Goal: Task Accomplishment & Management: Complete application form

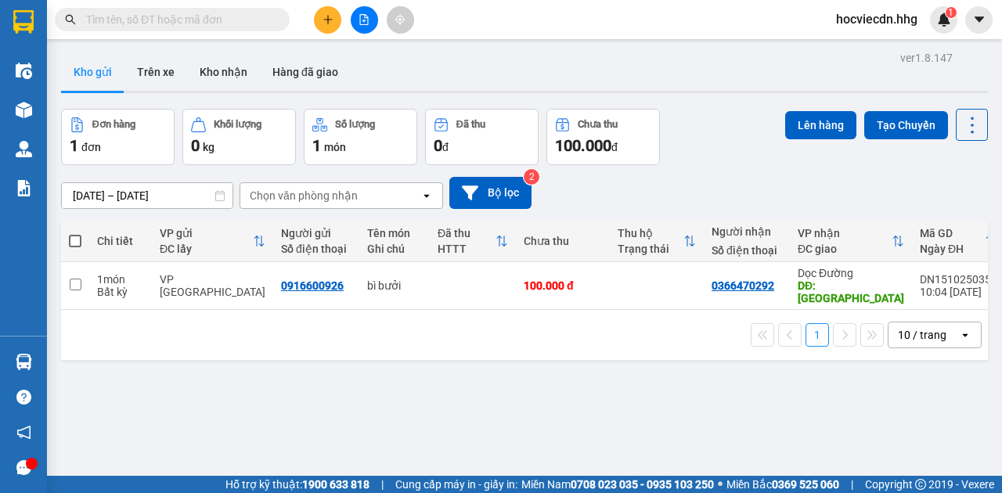
scroll to position [307, 0]
click at [338, 20] on button at bounding box center [327, 19] width 27 height 27
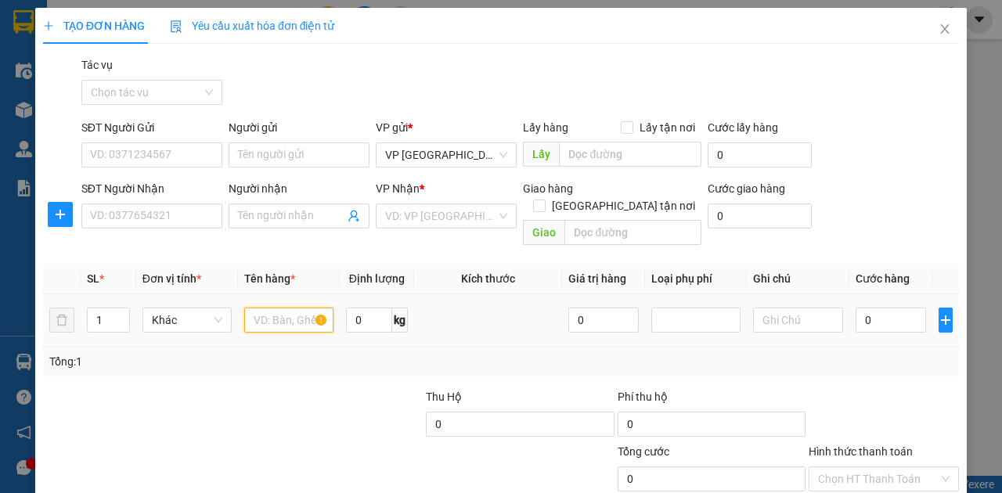
click at [301, 308] on input "text" at bounding box center [288, 320] width 89 height 25
type input "xốp"
click at [886, 311] on input "0" at bounding box center [891, 320] width 70 height 25
type input "1"
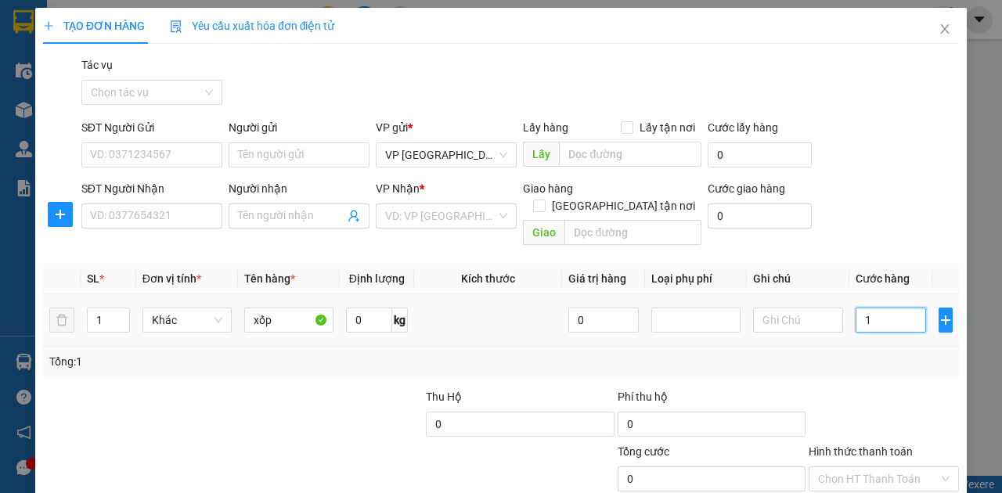
type input "1"
type input "10"
type input "100"
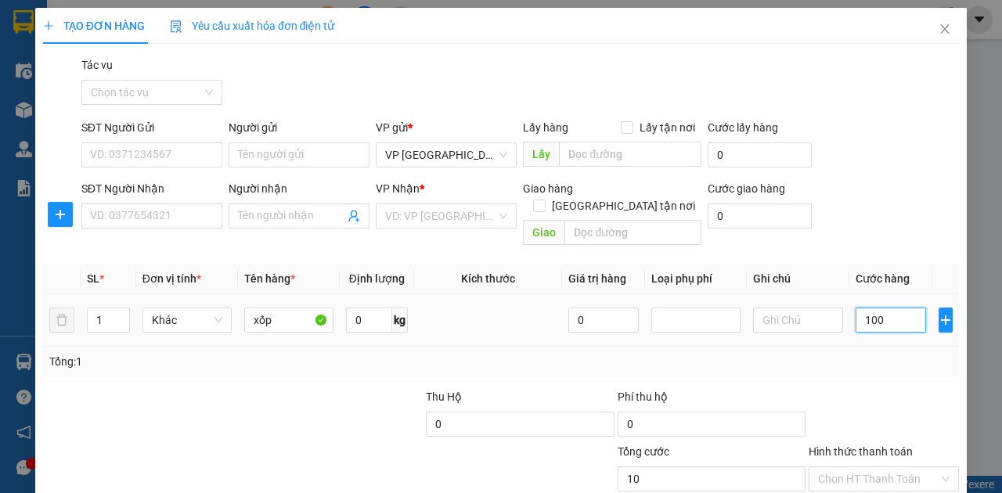
type input "100"
type input "1.000"
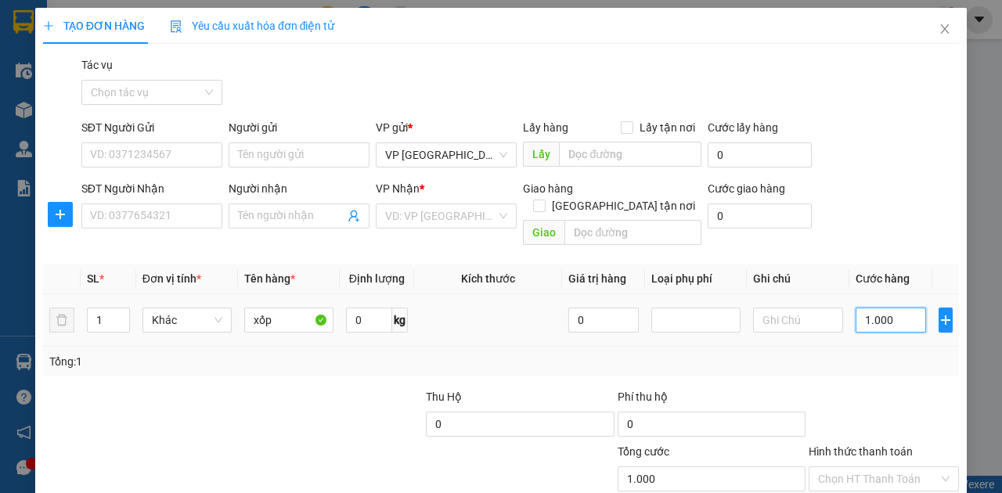
type input "10.000"
type input "100.000"
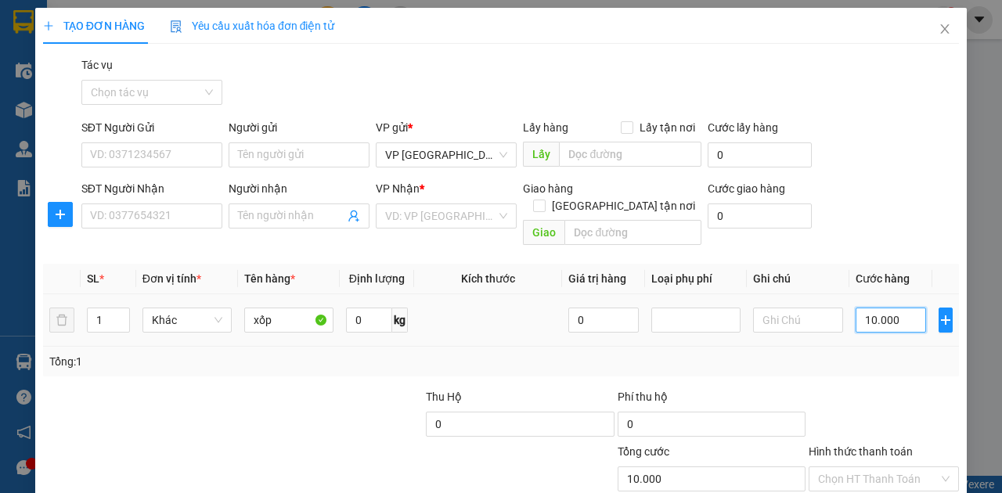
type input "100.000"
click at [194, 218] on input "SĐT Người Nhận" at bounding box center [151, 216] width 141 height 25
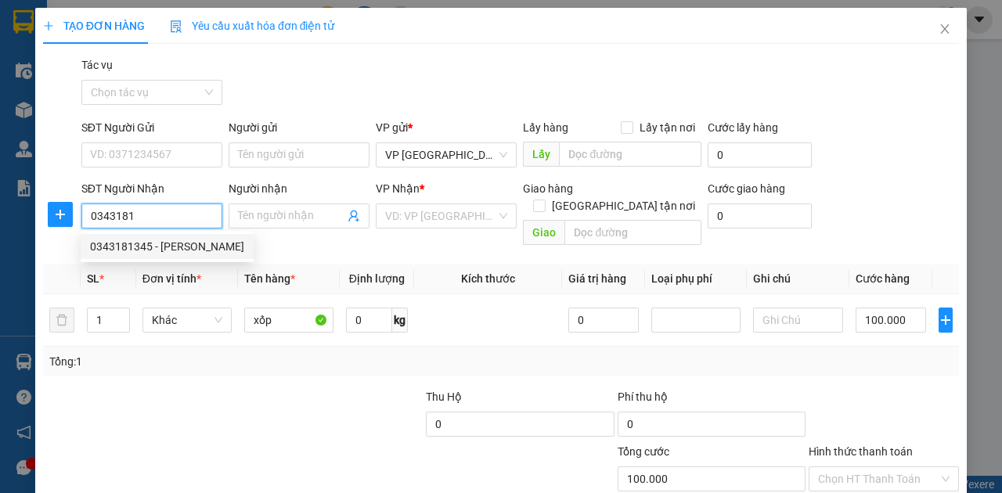
click at [180, 243] on div "0343181345 - [PERSON_NAME]" at bounding box center [167, 246] width 154 height 17
type input "0343181345"
type input "[PERSON_NAME]"
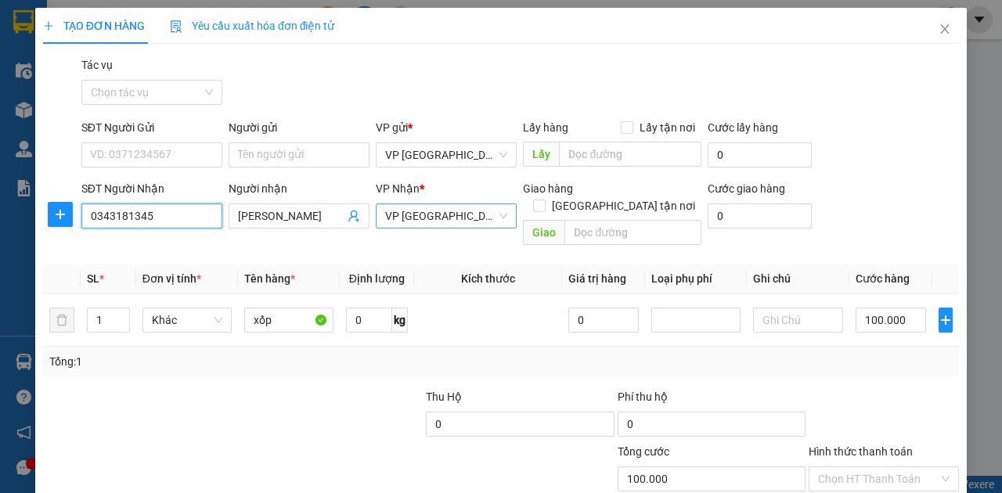
click at [453, 218] on span "VP [GEOGRAPHIC_DATA]" at bounding box center [446, 215] width 122 height 23
type input "0343181345"
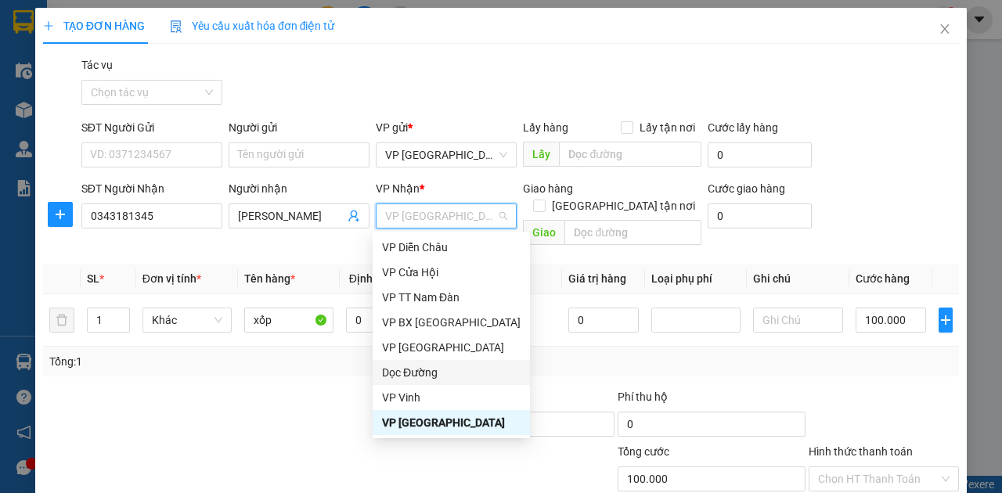
click at [418, 371] on div "Dọc Đường" at bounding box center [451, 372] width 139 height 17
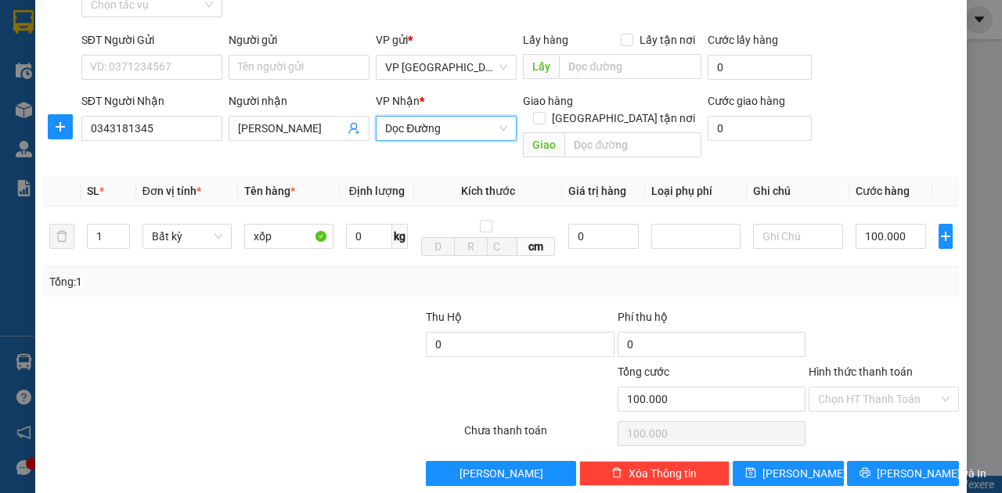
scroll to position [92, 0]
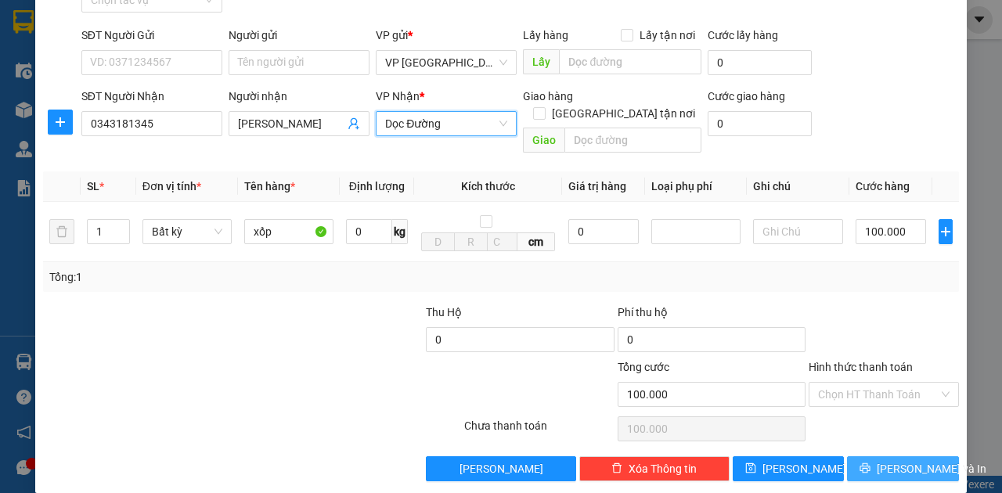
click at [866, 463] on icon "printer" at bounding box center [865, 468] width 10 height 10
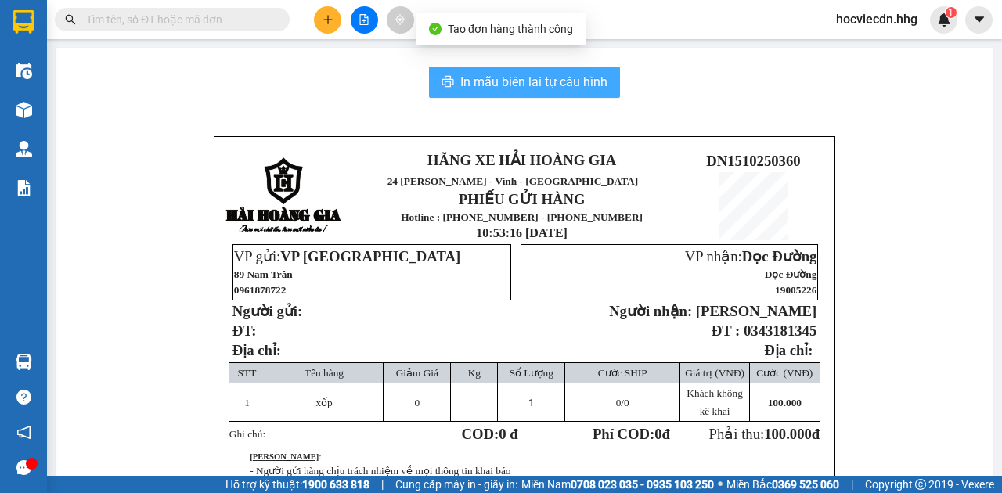
click at [532, 83] on span "In mẫu biên lai tự cấu hình" at bounding box center [533, 82] width 147 height 20
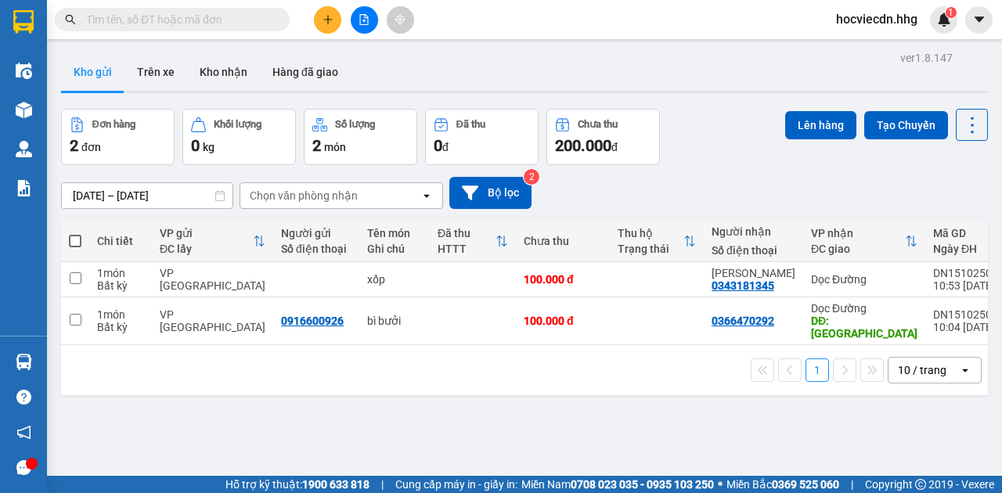
click at [328, 13] on button at bounding box center [327, 19] width 27 height 27
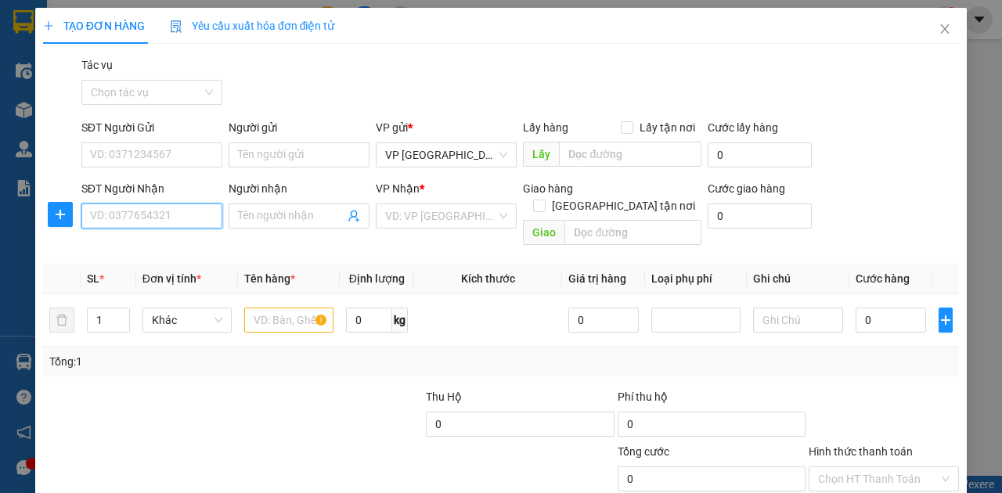
click at [192, 217] on input "SĐT Người Nhận" at bounding box center [151, 216] width 141 height 25
type input "0361535991"
click at [294, 308] on input "text" at bounding box center [288, 320] width 89 height 25
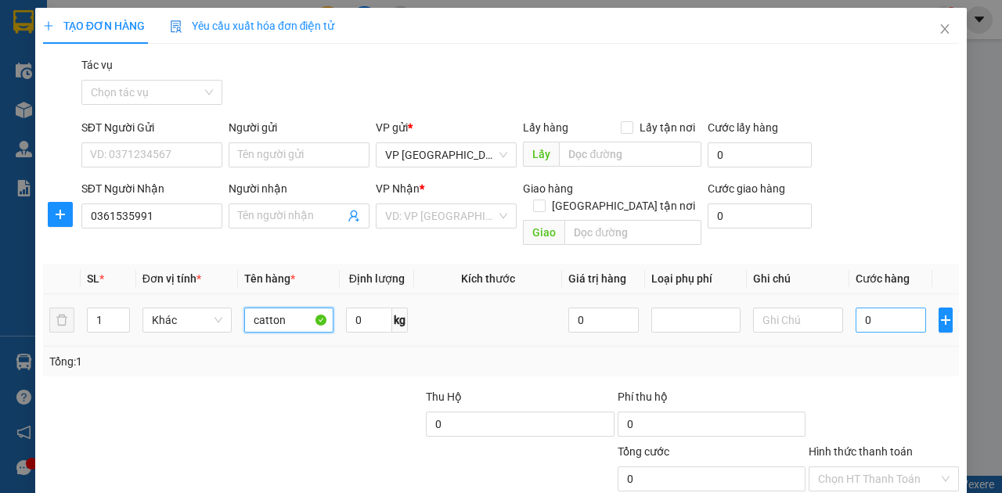
type input "catton"
click at [889, 308] on input "0" at bounding box center [891, 320] width 70 height 25
type input "5"
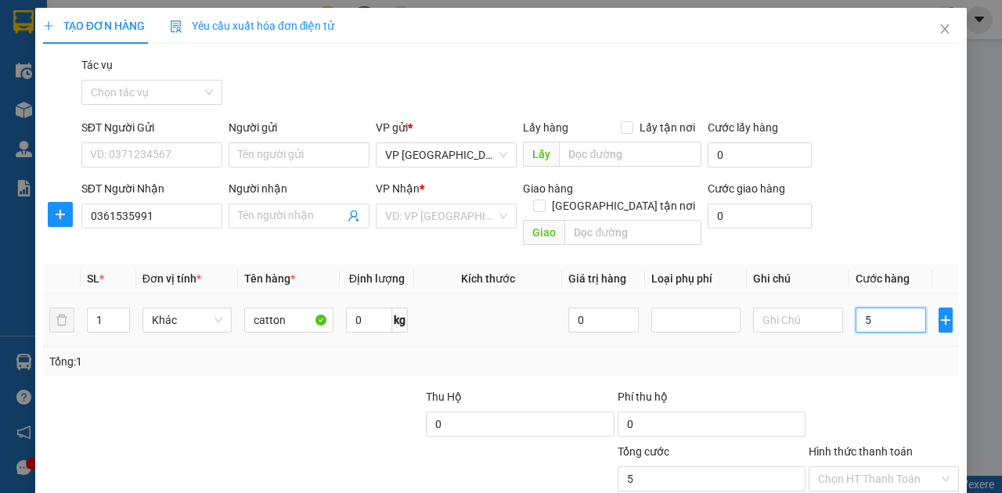
type input "50"
type input "500"
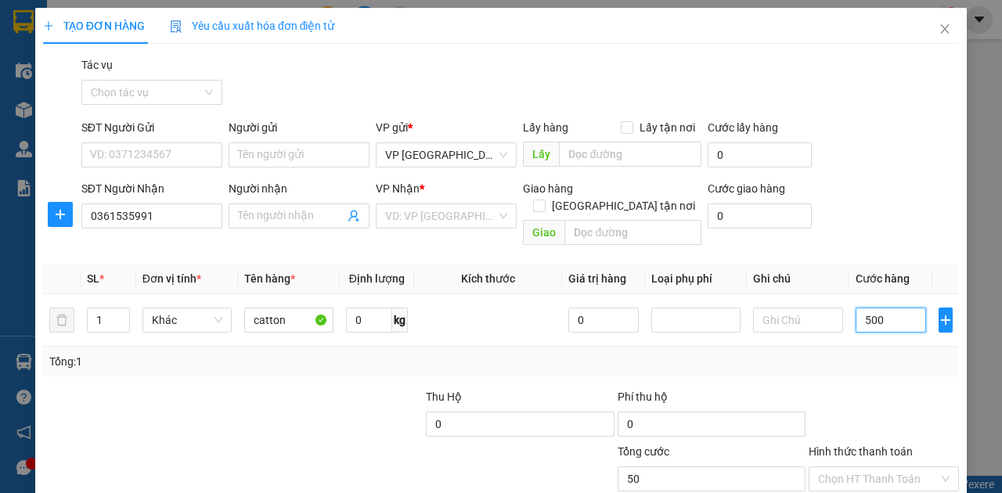
type input "500"
type input "5.000"
type input "50.000"
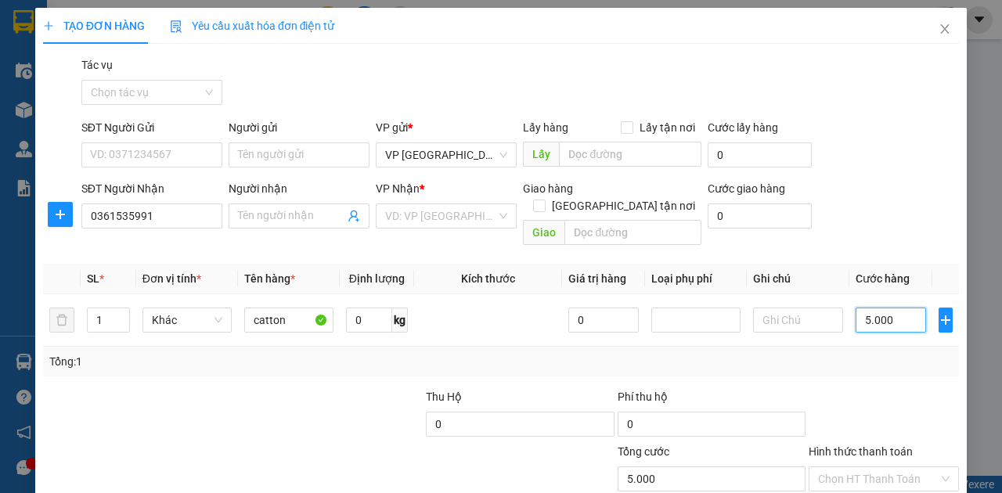
type input "50.000"
click at [452, 222] on input "search" at bounding box center [440, 215] width 111 height 23
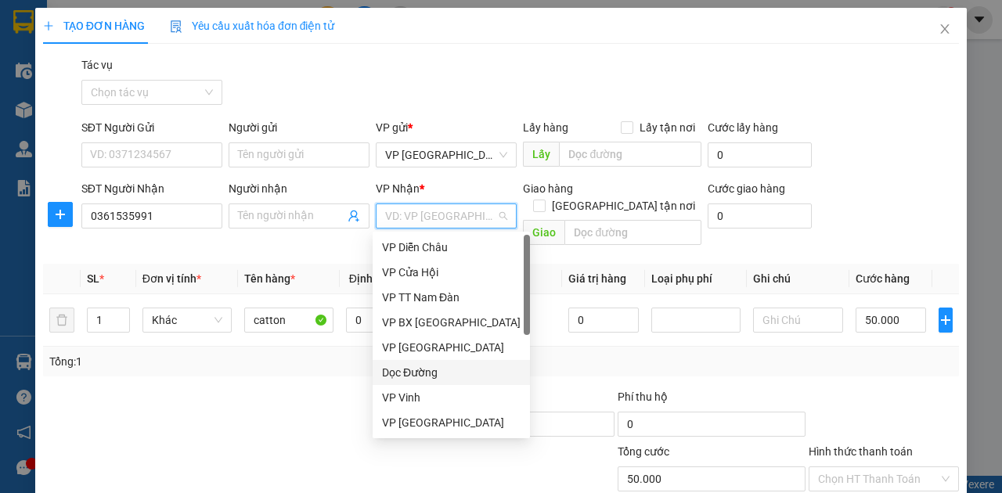
click at [420, 374] on div "Dọc Đường" at bounding box center [451, 372] width 139 height 17
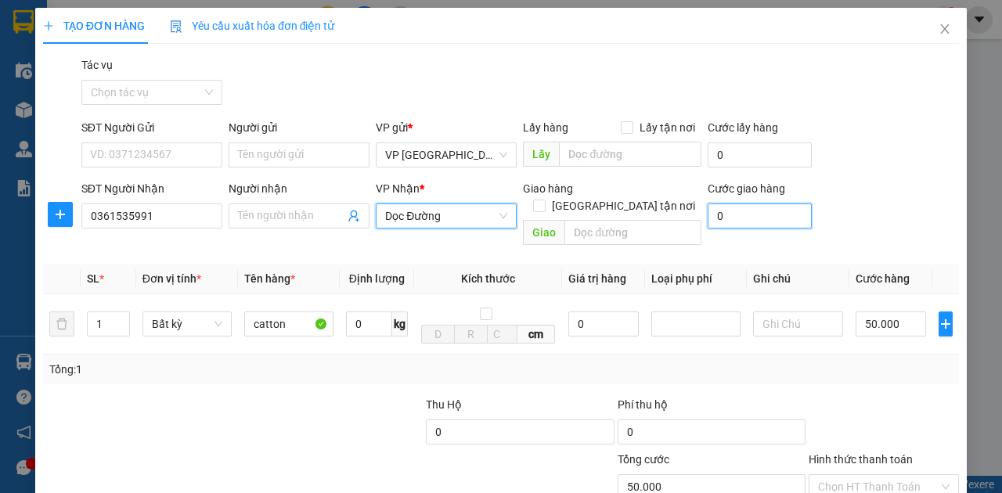
click at [762, 218] on input "0" at bounding box center [760, 216] width 104 height 25
type input "0"
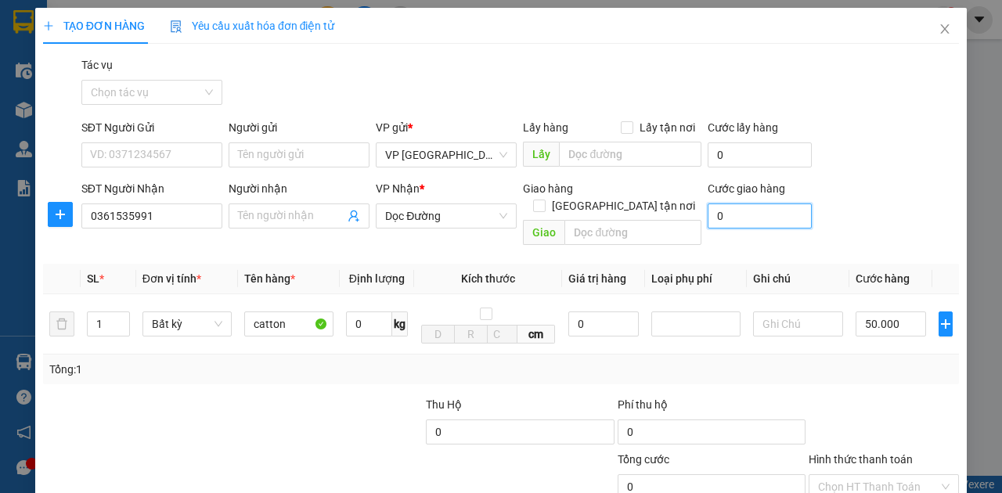
type input "50.000"
type input "0"
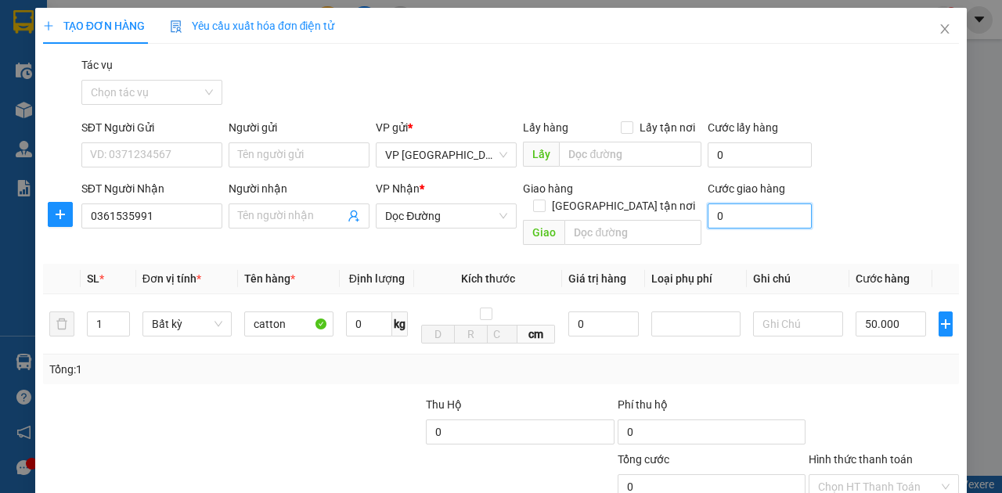
type input "0"
type input "50.000"
click at [731, 204] on input "0" at bounding box center [760, 216] width 104 height 25
type input "0"
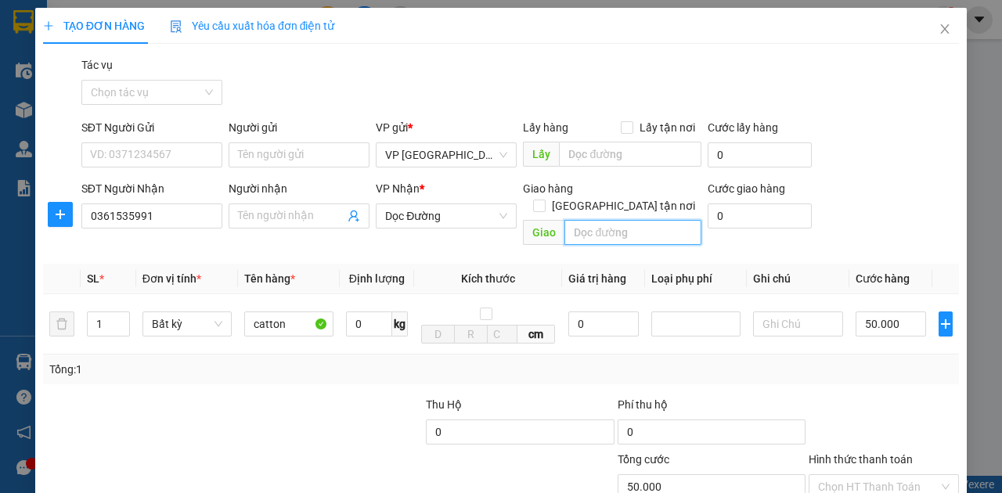
click at [623, 220] on input "text" at bounding box center [632, 232] width 136 height 25
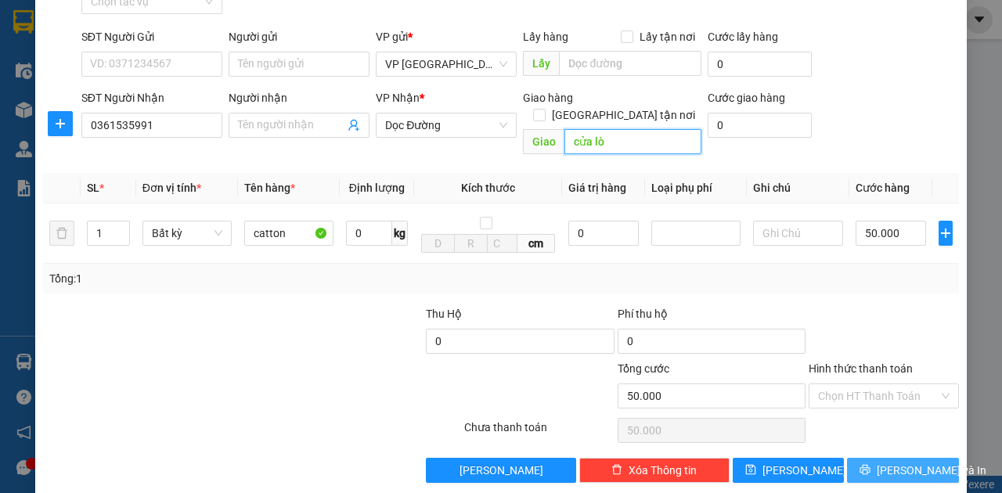
scroll to position [92, 0]
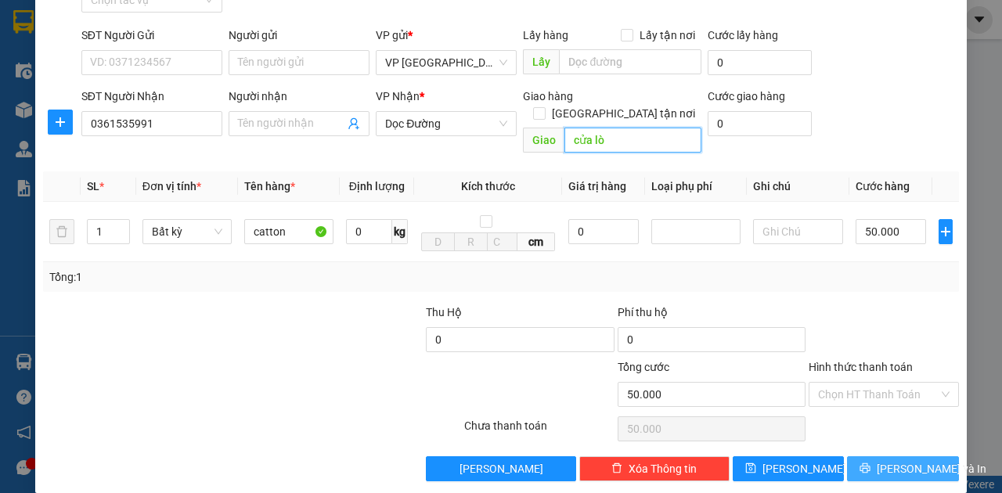
type input "cửa lò"
click at [870, 463] on icon "printer" at bounding box center [865, 468] width 10 height 10
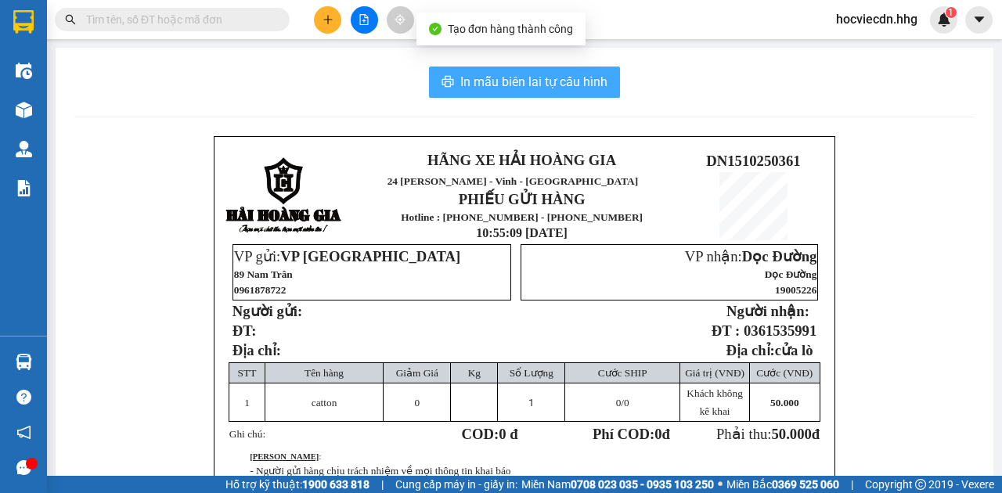
click at [551, 80] on span "In mẫu biên lai tự cấu hình" at bounding box center [533, 82] width 147 height 20
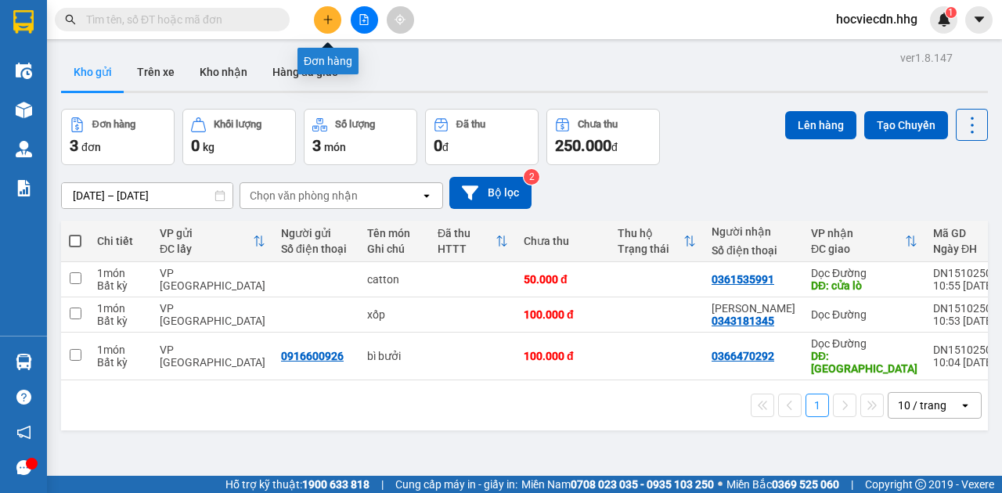
click at [335, 22] on button at bounding box center [327, 19] width 27 height 27
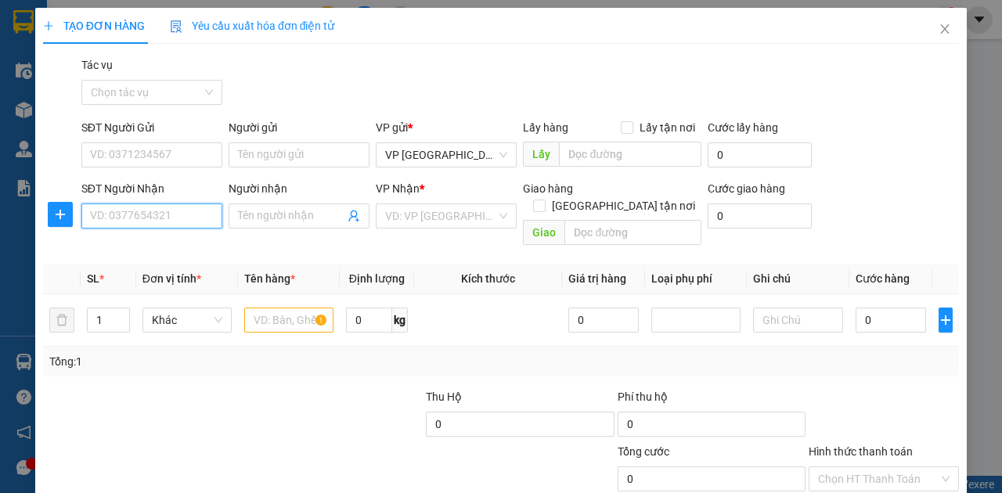
click at [189, 218] on input "SĐT Người Nhận" at bounding box center [151, 216] width 141 height 25
type input "03655506554"
click at [294, 308] on input "text" at bounding box center [288, 320] width 89 height 25
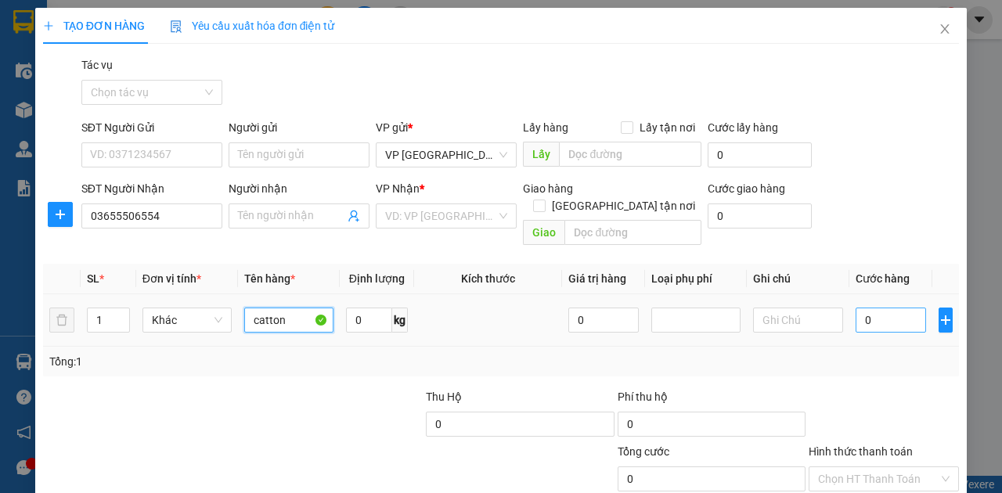
type input "catton"
click at [874, 308] on input "0" at bounding box center [891, 320] width 70 height 25
type input "5"
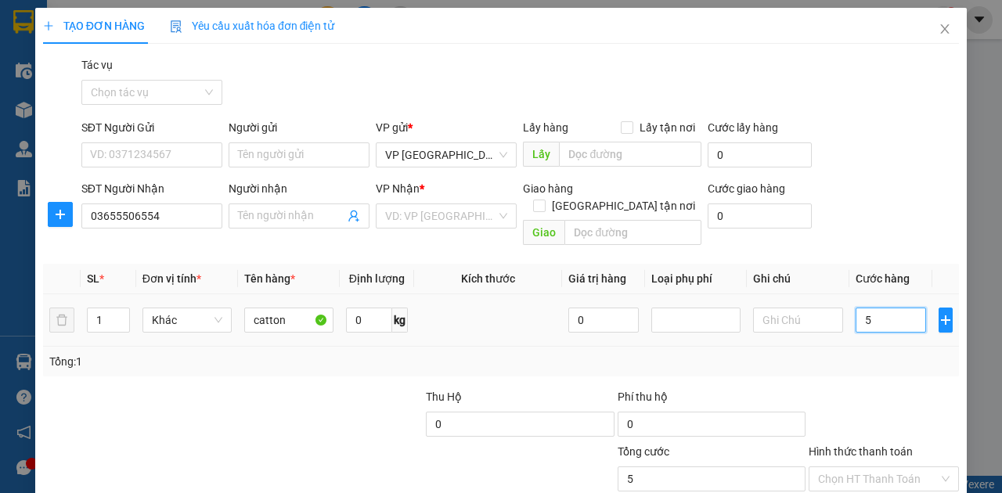
type input "50"
type input "500"
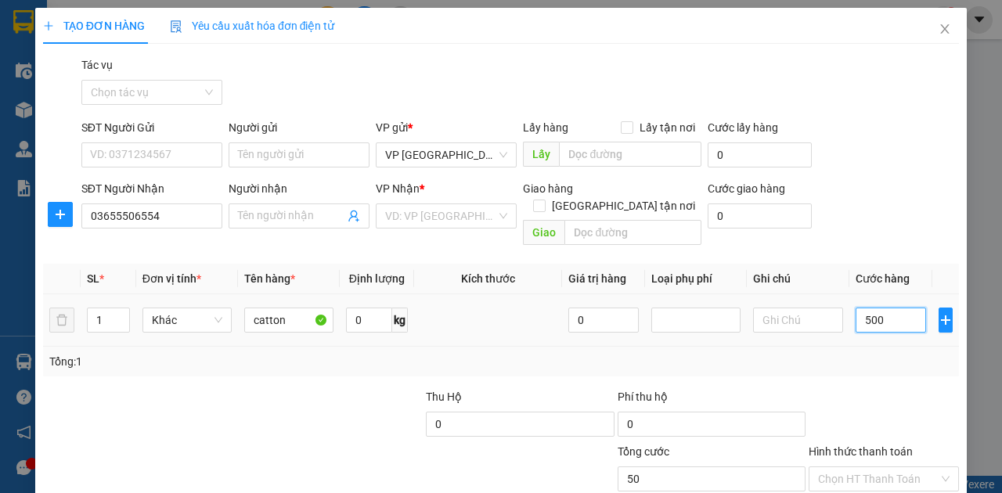
type input "500"
type input "5.000"
type input "50.000"
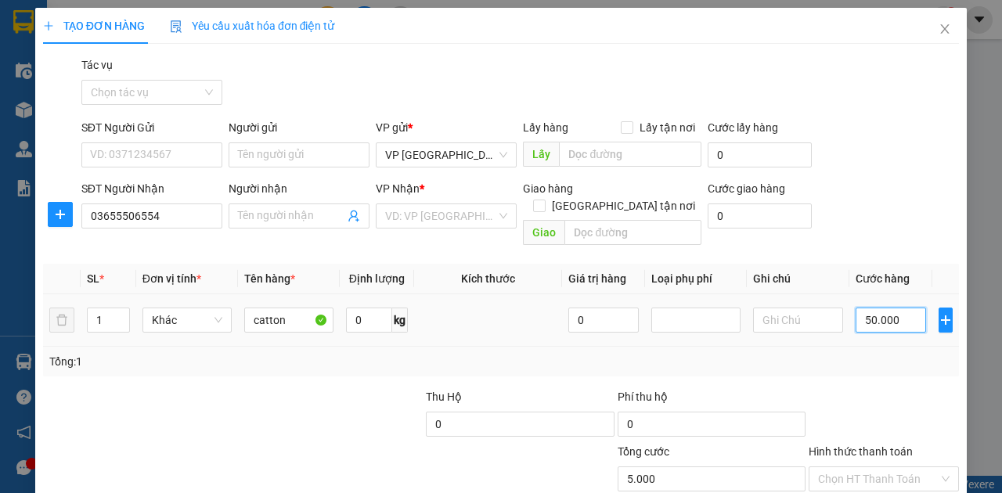
type input "50.000"
click at [612, 220] on input "text" at bounding box center [632, 232] width 136 height 25
click at [452, 214] on input "search" at bounding box center [440, 215] width 111 height 23
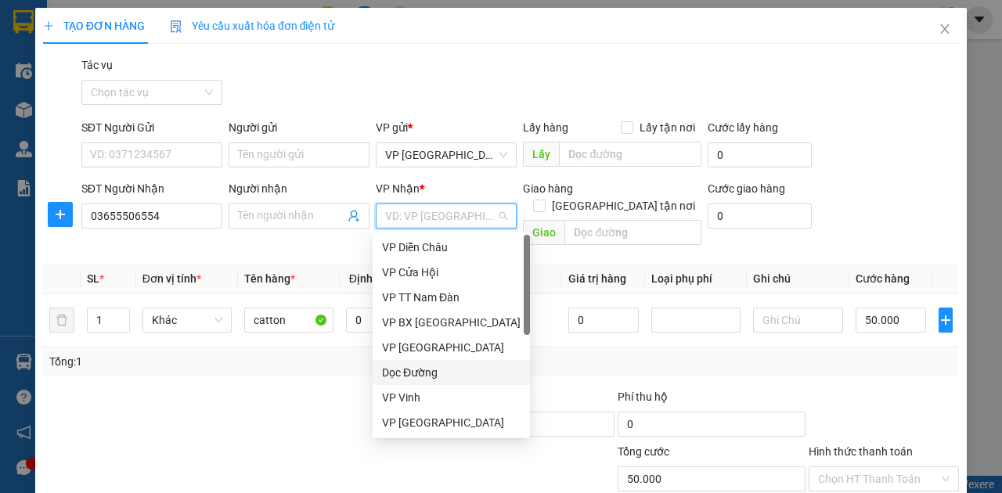
click at [420, 371] on div "Dọc Đường" at bounding box center [451, 372] width 139 height 17
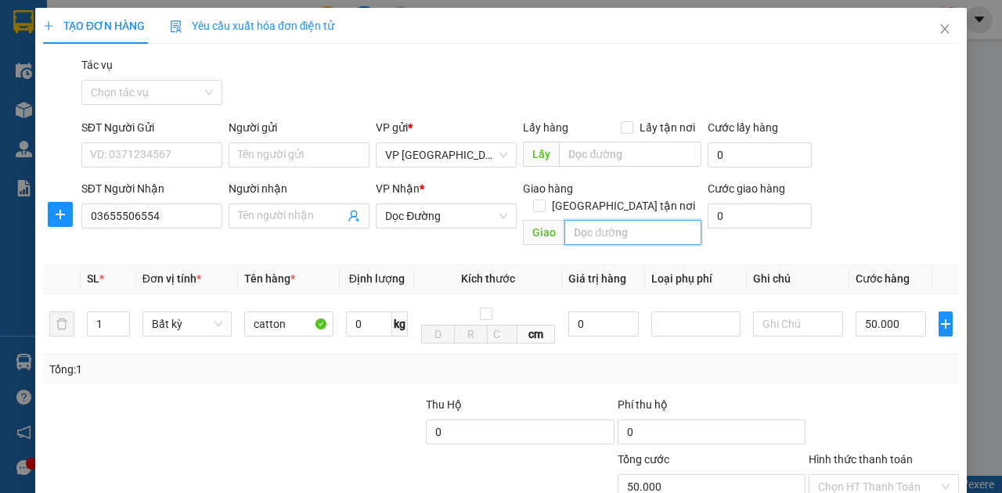
click at [656, 220] on input "text" at bounding box center [632, 232] width 136 height 25
type input "[PERSON_NAME]"
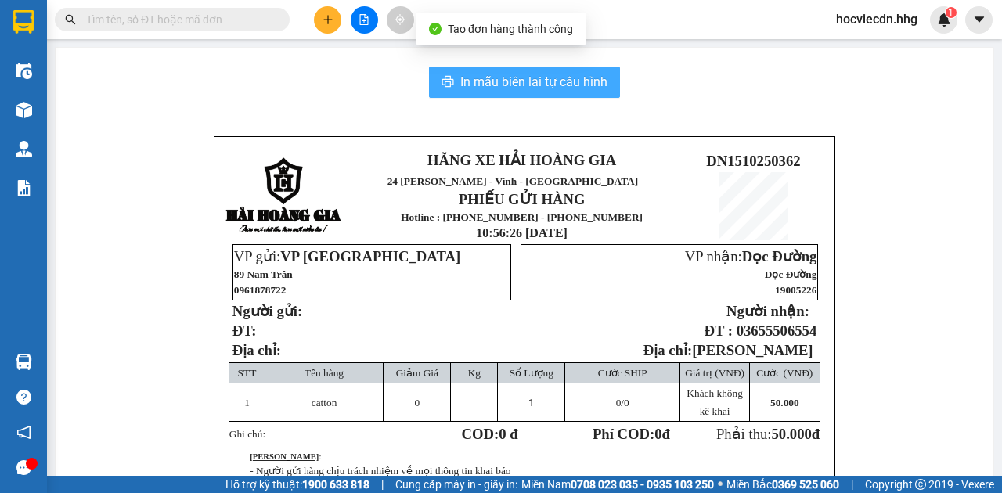
click at [571, 88] on span "In mẫu biên lai tự cấu hình" at bounding box center [533, 82] width 147 height 20
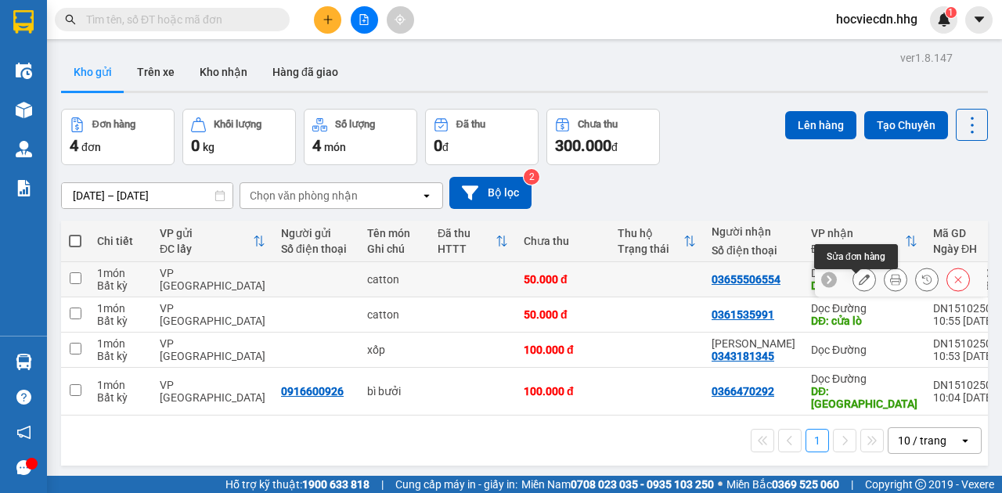
click at [859, 283] on icon at bounding box center [864, 279] width 11 height 11
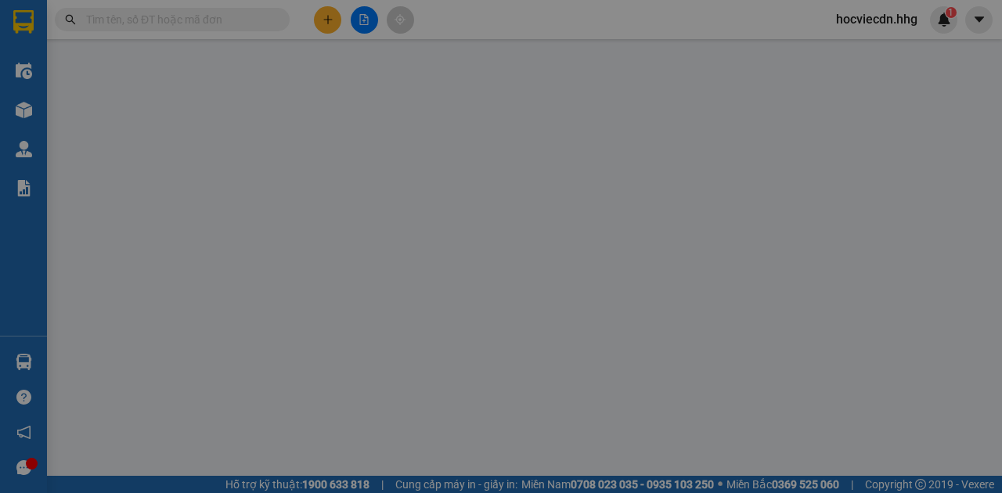
type input "03655506554"
type input "[PERSON_NAME]"
type input "0"
type input "50.000"
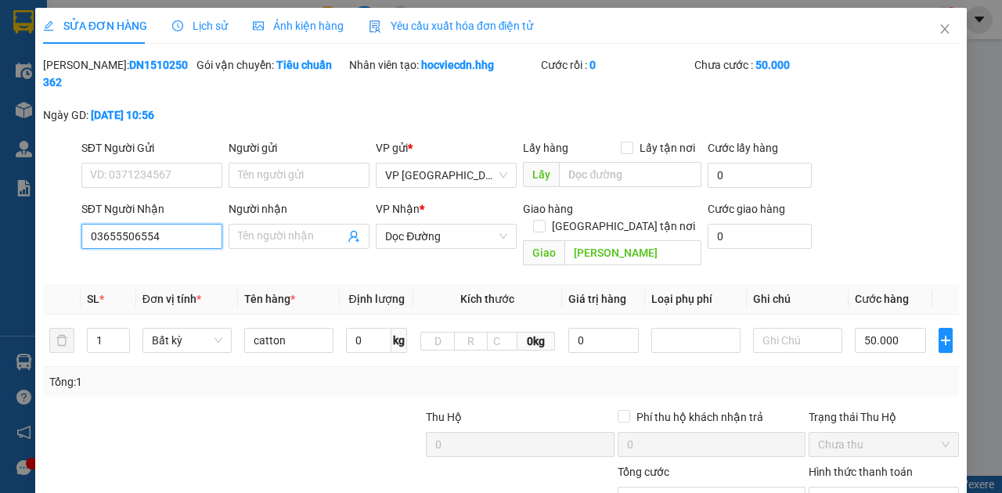
click at [147, 236] on input "03655506554" at bounding box center [151, 236] width 141 height 25
type input "0365550654"
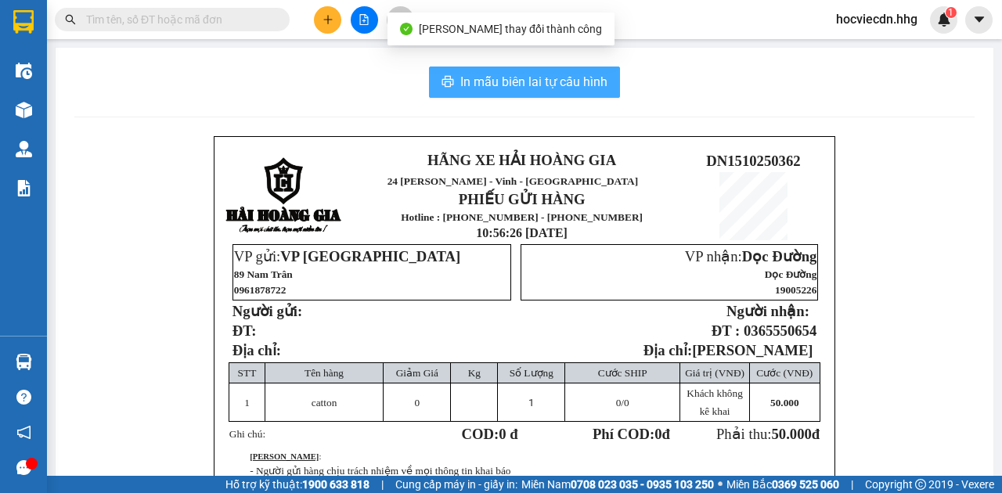
click at [535, 78] on span "In mẫu biên lai tự cấu hình" at bounding box center [533, 82] width 147 height 20
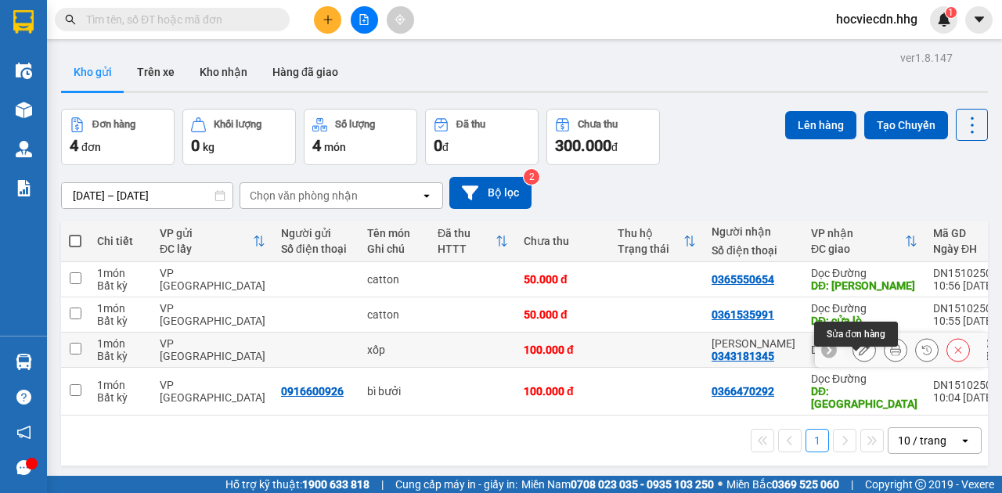
click at [854, 356] on button at bounding box center [864, 350] width 22 height 27
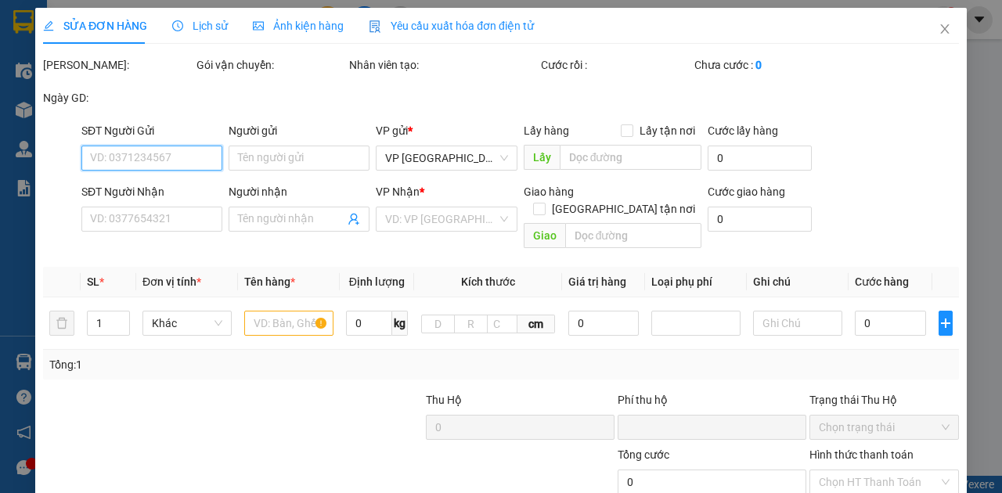
type input "0343181345"
type input "[PERSON_NAME]"
type input "0"
type input "100.000"
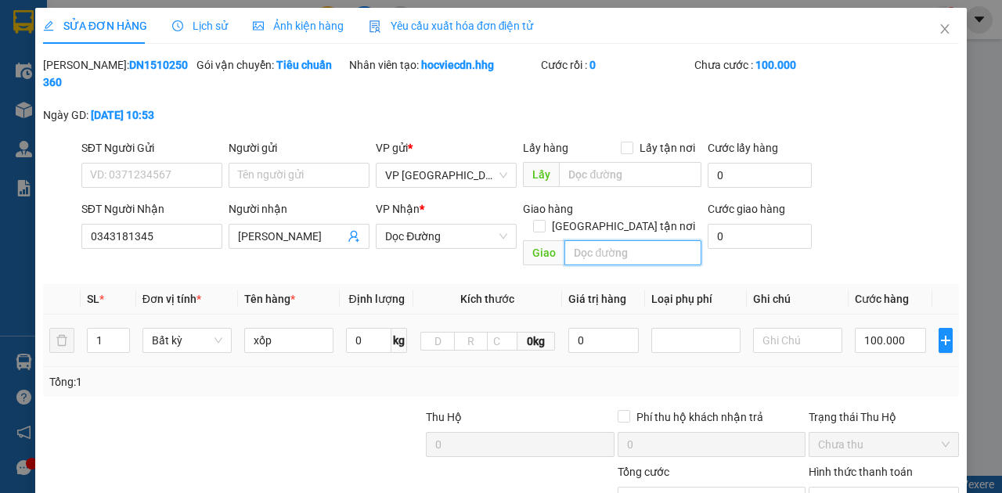
click at [639, 241] on input "text" at bounding box center [632, 252] width 136 height 25
type input "chợ sen nam đa"
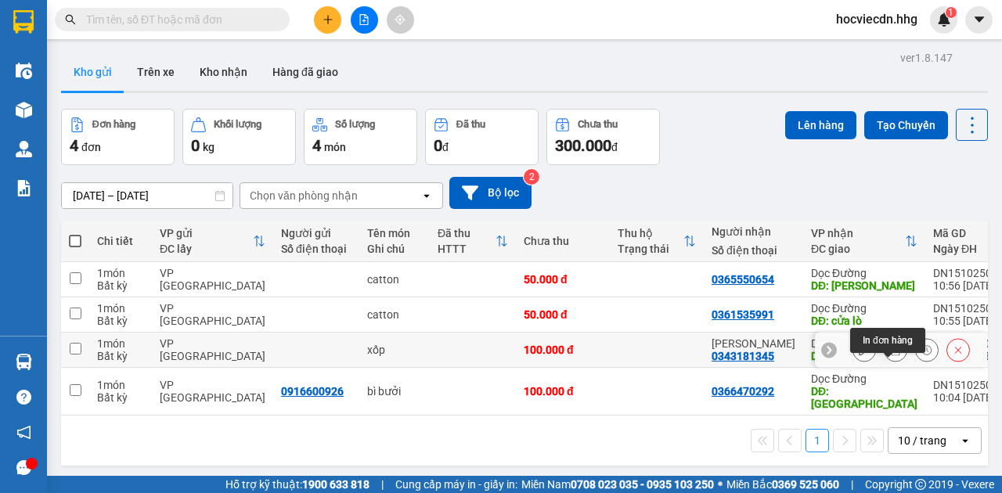
click at [890, 355] on icon at bounding box center [895, 349] width 11 height 11
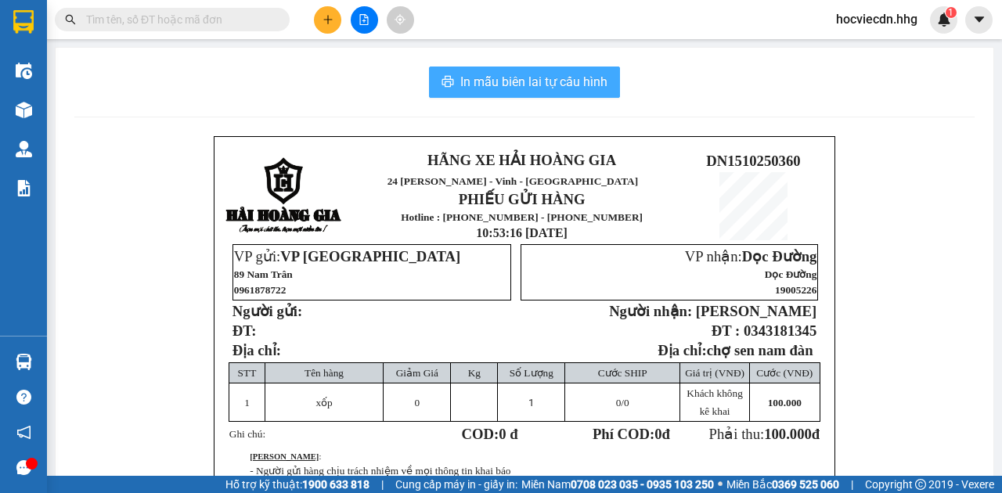
click at [542, 70] on button "In mẫu biên lai tự cấu hình" at bounding box center [524, 82] width 191 height 31
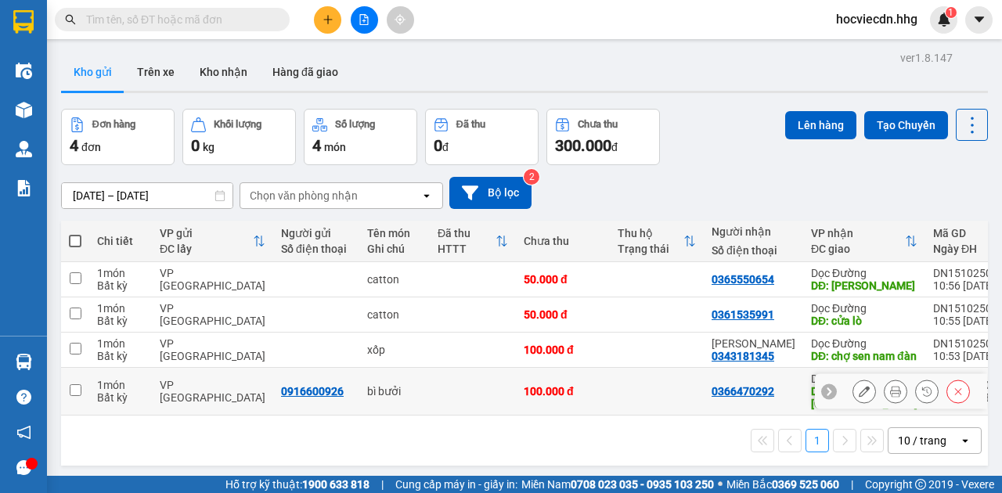
click at [890, 397] on icon at bounding box center [895, 391] width 11 height 11
click at [859, 397] on icon at bounding box center [864, 391] width 11 height 11
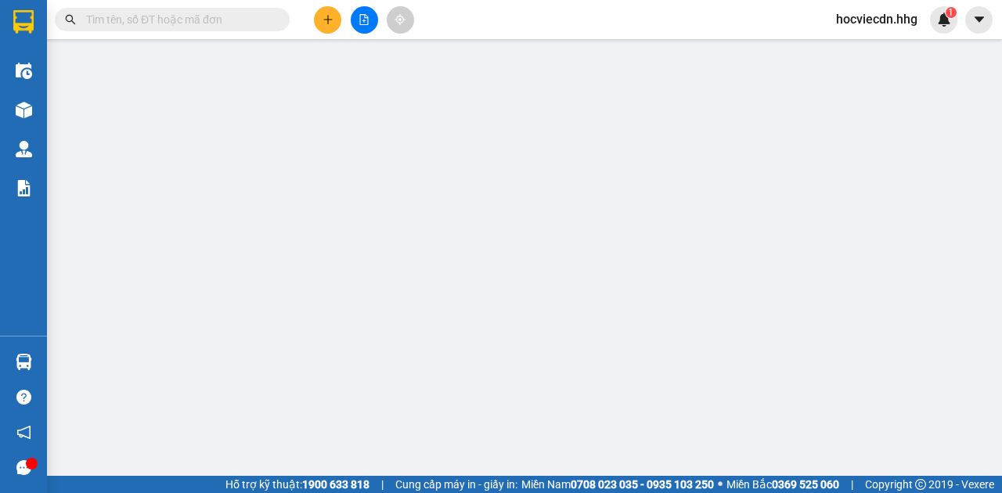
type input "0916600926"
type input "0366470292"
type input "[GEOGRAPHIC_DATA]"
type input "0"
type input "100.000"
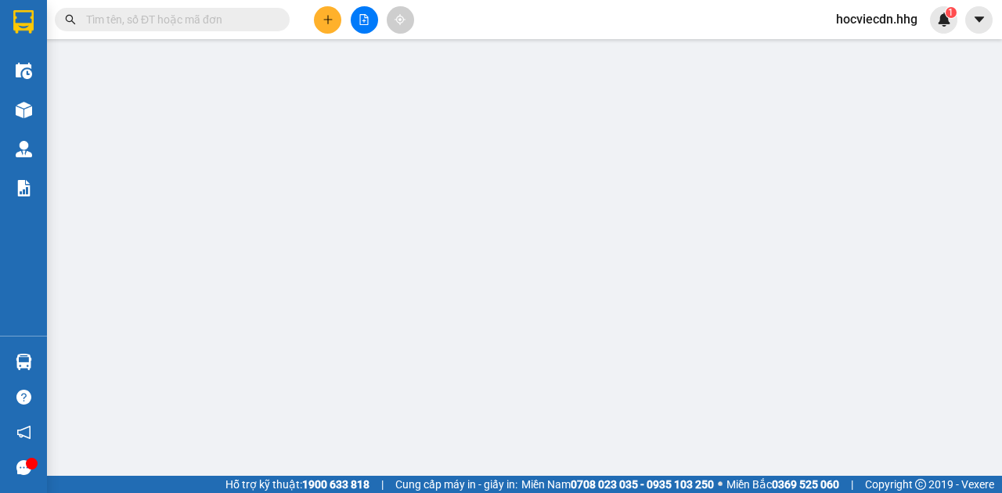
type input "100.000"
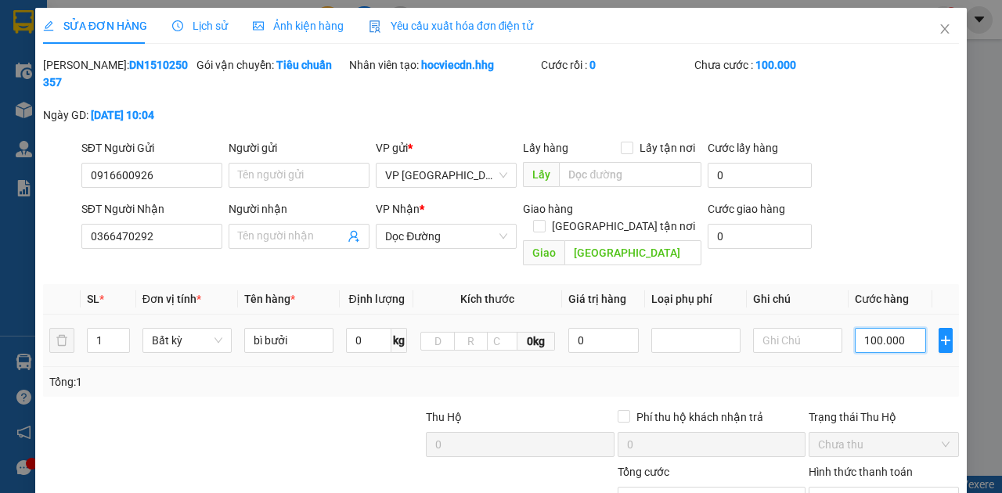
click at [894, 328] on input "100.000" at bounding box center [890, 340] width 71 height 25
type input "8"
type input "80"
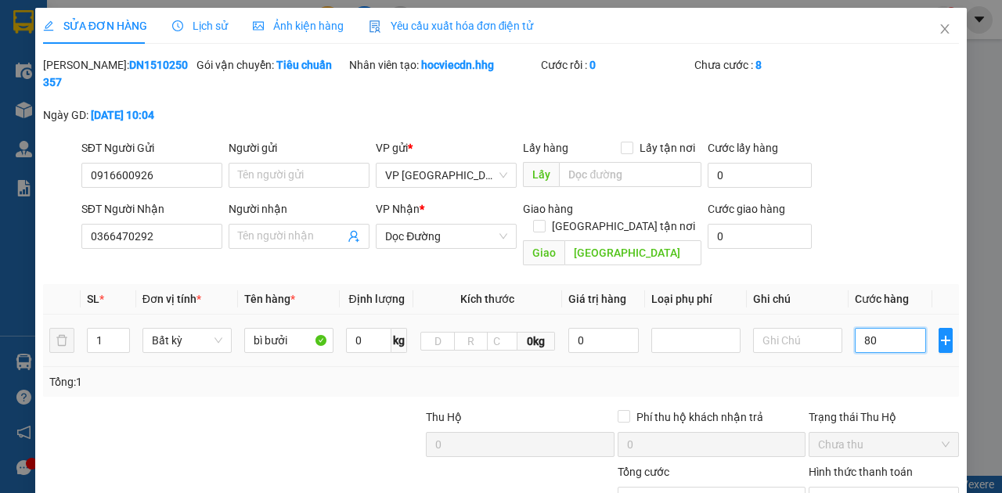
type input "80"
type input "800"
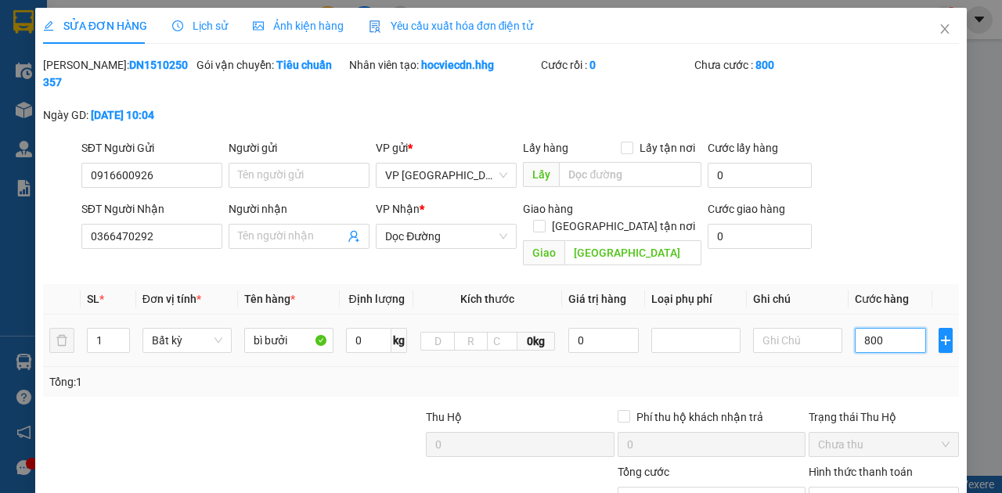
type input "8.000"
type input "80.000"
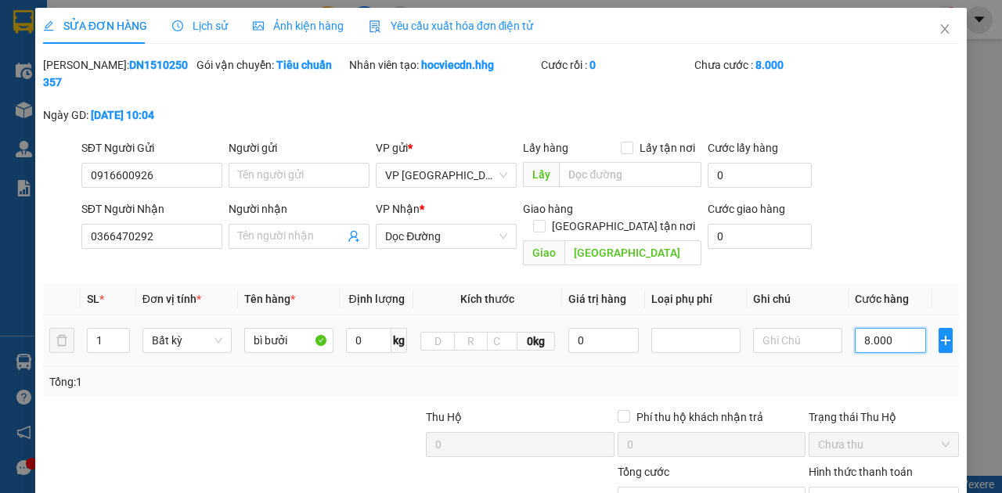
type input "80.000"
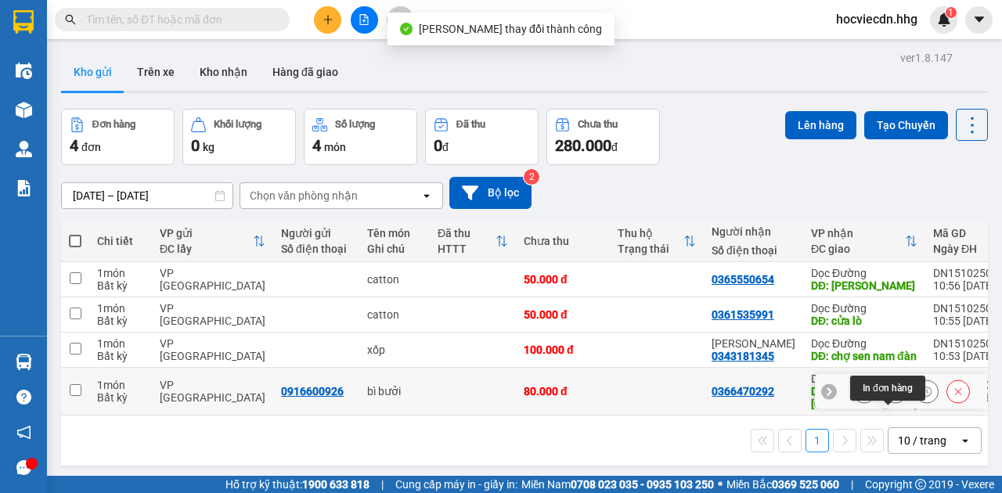
click at [890, 397] on icon at bounding box center [895, 391] width 11 height 11
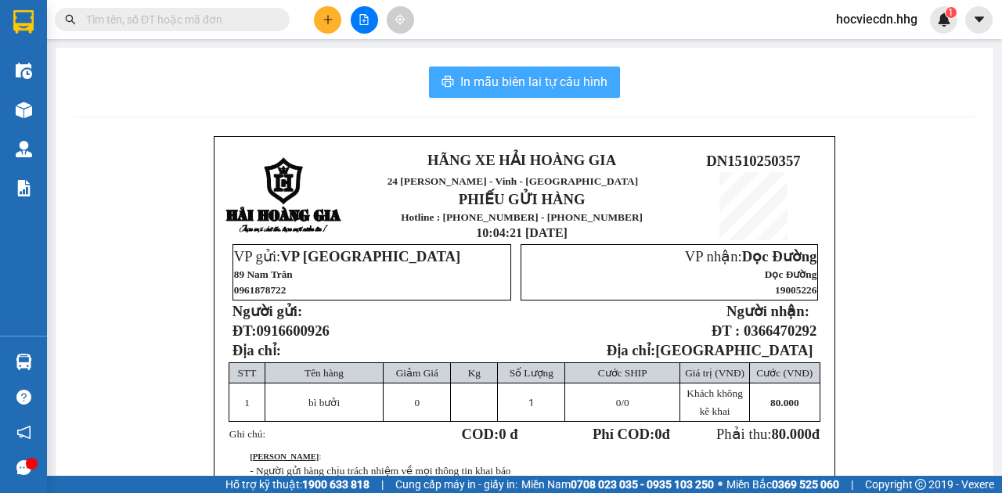
click at [579, 88] on span "In mẫu biên lai tự cấu hình" at bounding box center [533, 82] width 147 height 20
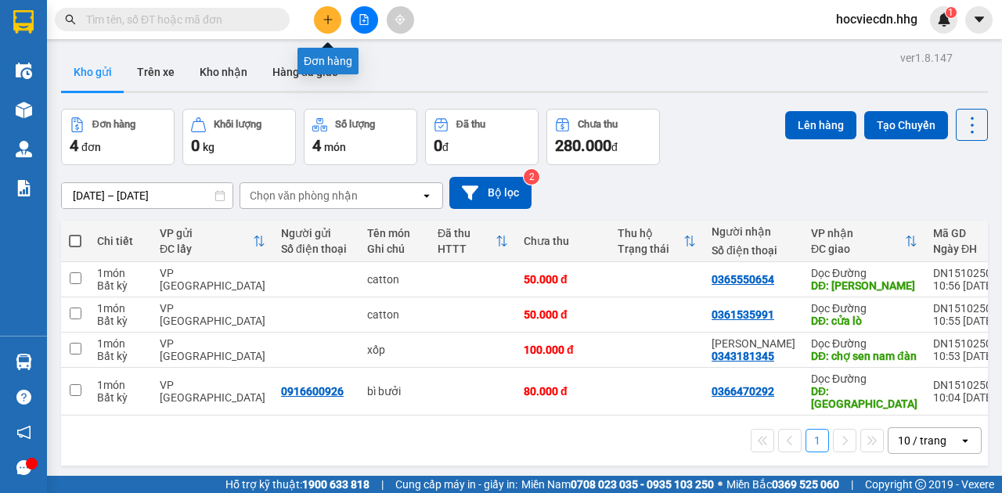
click at [320, 17] on button at bounding box center [327, 19] width 27 height 27
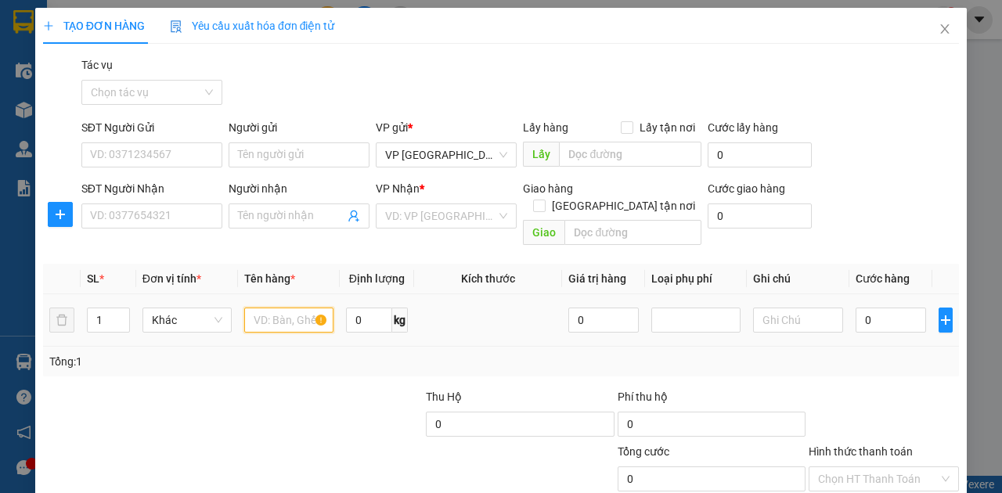
click at [301, 308] on input "text" at bounding box center [288, 320] width 89 height 25
type input "hồ sơ"
click at [178, 211] on input "SĐT Người Nhận" at bounding box center [151, 216] width 141 height 25
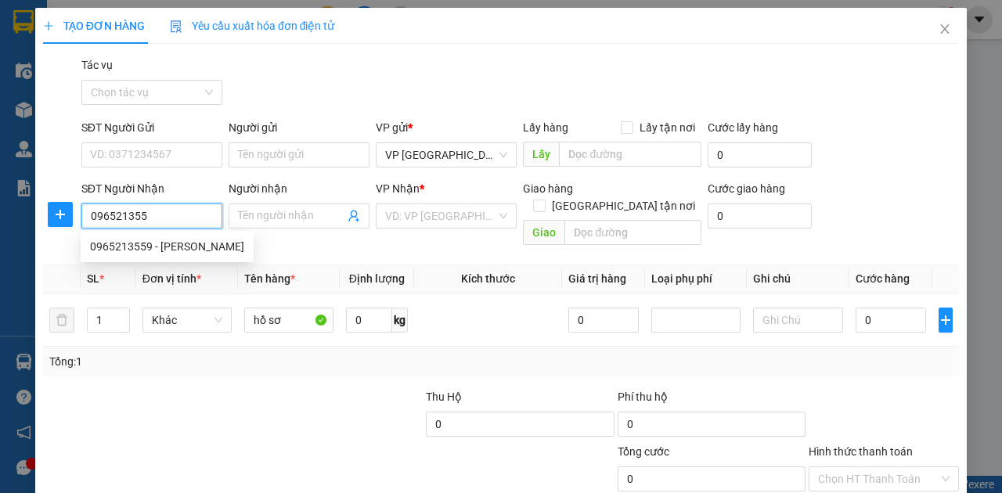
type input "0965213559"
click at [189, 247] on div "0965213559 - [PERSON_NAME]" at bounding box center [167, 246] width 154 height 17
type input "[PERSON_NAME]"
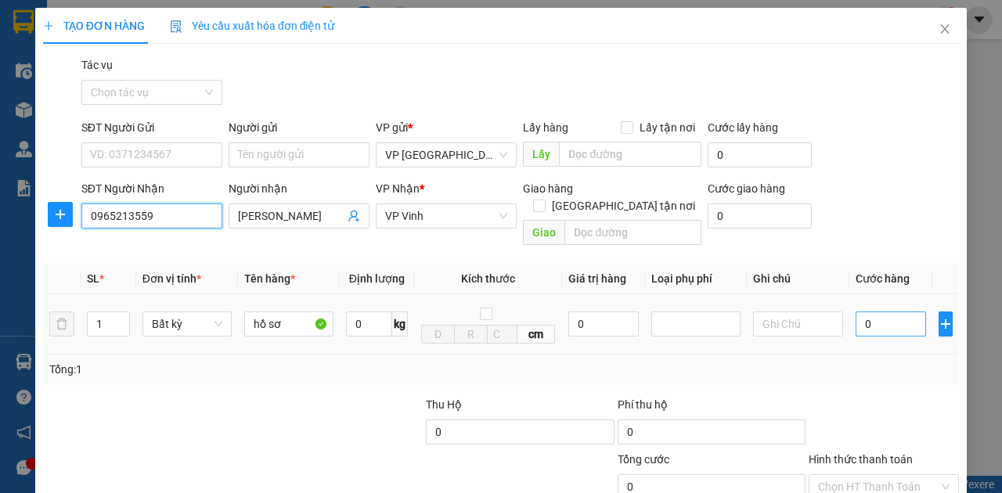
type input "0965213559"
click at [916, 312] on input "0" at bounding box center [891, 324] width 70 height 25
type input "5"
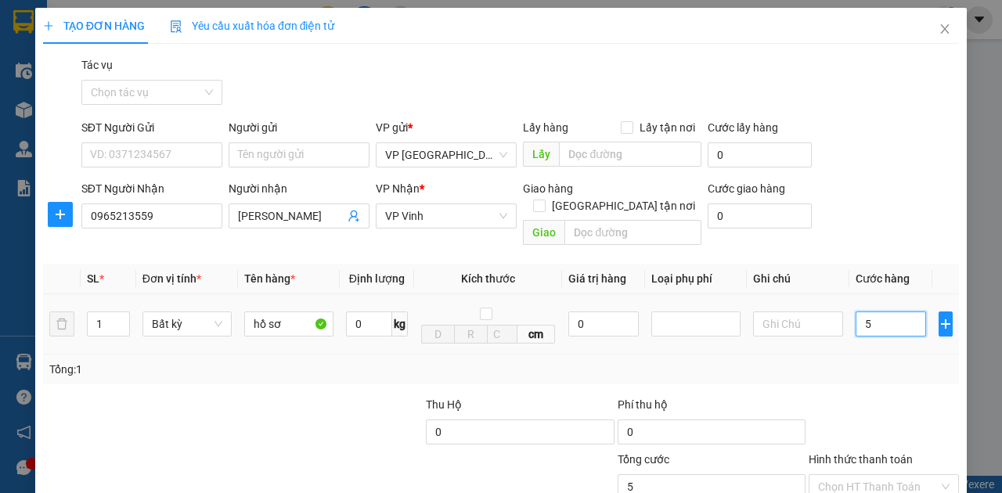
type input "50"
type input "500"
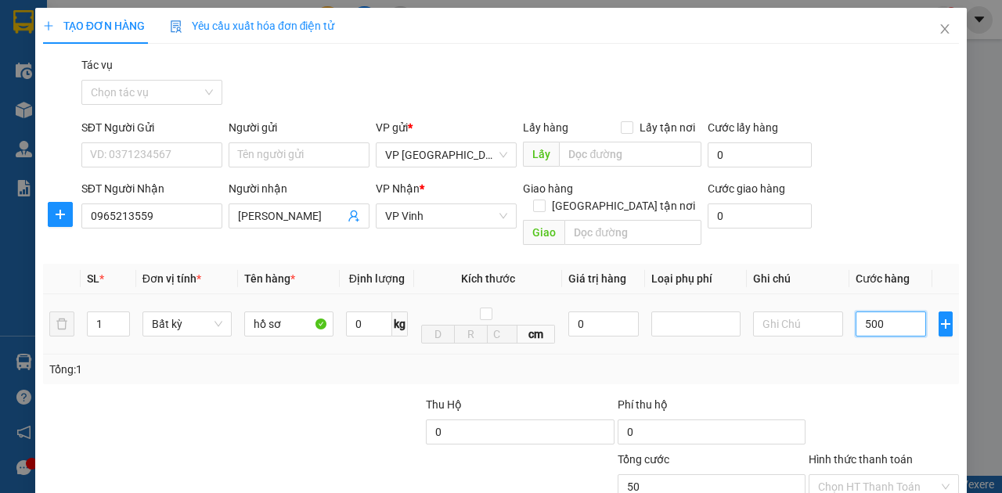
type input "500"
type input "5.000"
type input "50.000"
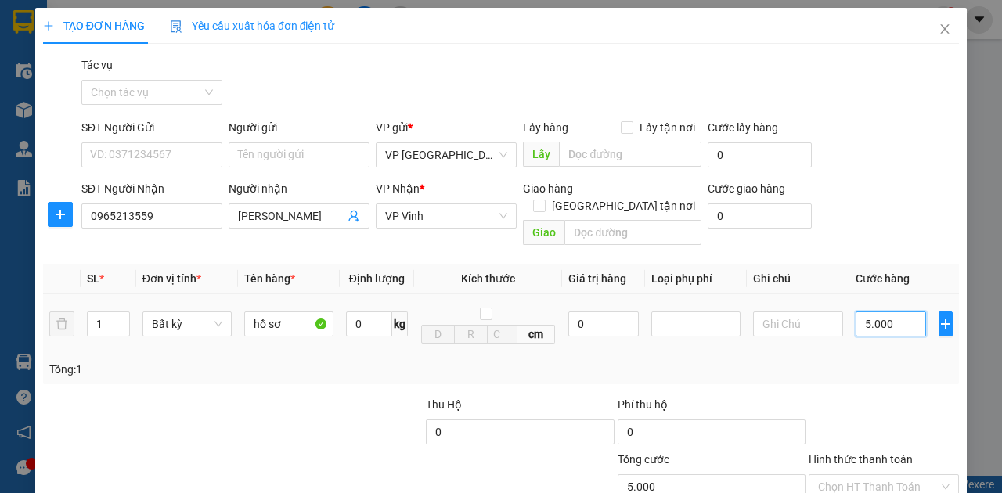
type input "50.000"
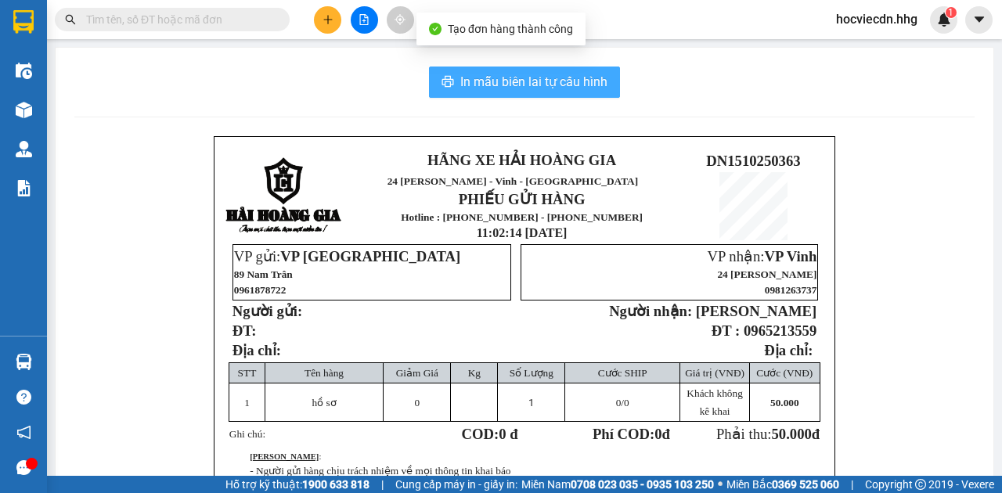
click at [551, 74] on span "In mẫu biên lai tự cấu hình" at bounding box center [533, 82] width 147 height 20
